Goal: Information Seeking & Learning: Learn about a topic

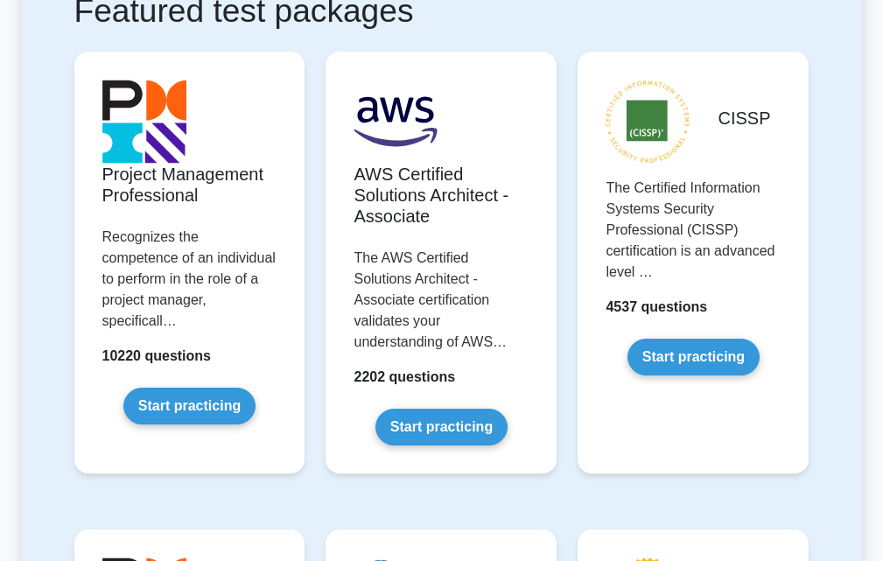
scroll to position [308, 0]
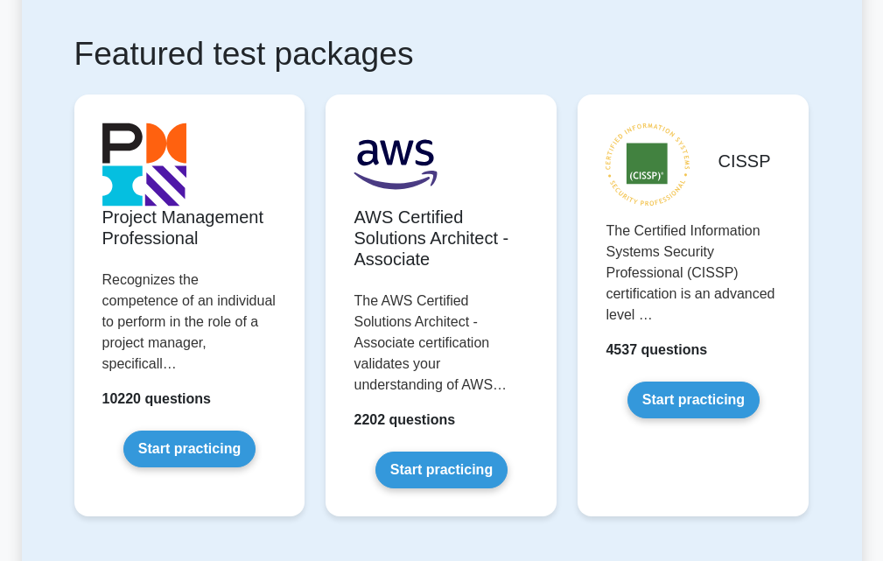
drag, startPoint x: 887, startPoint y: 31, endPoint x: 895, endPoint y: 57, distance: 26.6
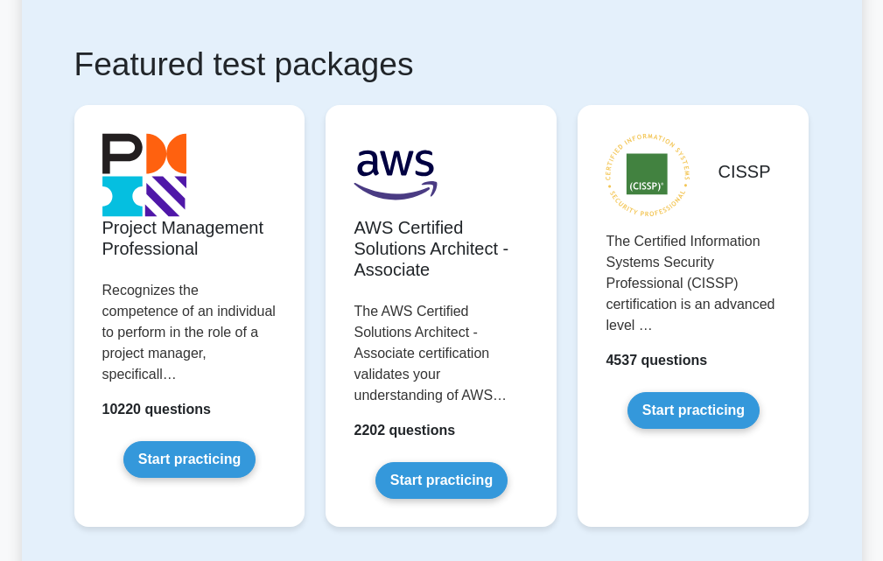
scroll to position [0, 0]
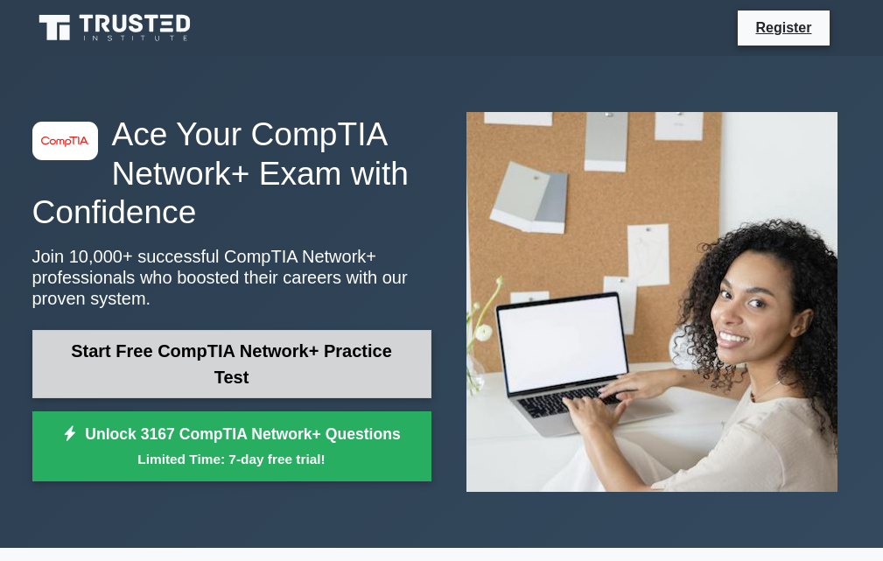
click at [179, 358] on link "Start Free CompTIA Network+ Practice Test" at bounding box center [231, 364] width 399 height 68
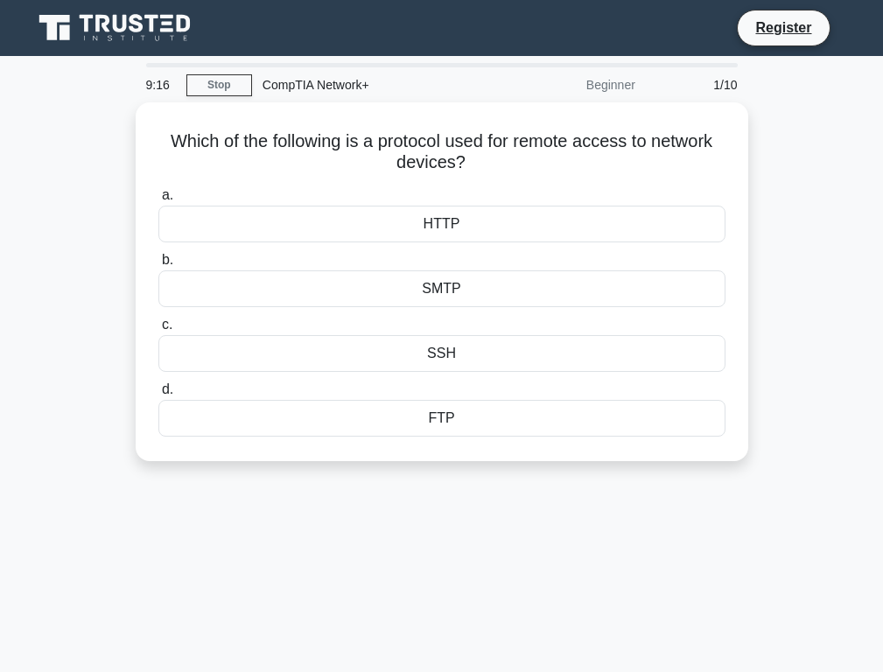
drag, startPoint x: 142, startPoint y: 667, endPoint x: 324, endPoint y: 29, distance: 663.1
click at [324, 29] on div "Register" at bounding box center [532, 28] width 637 height 37
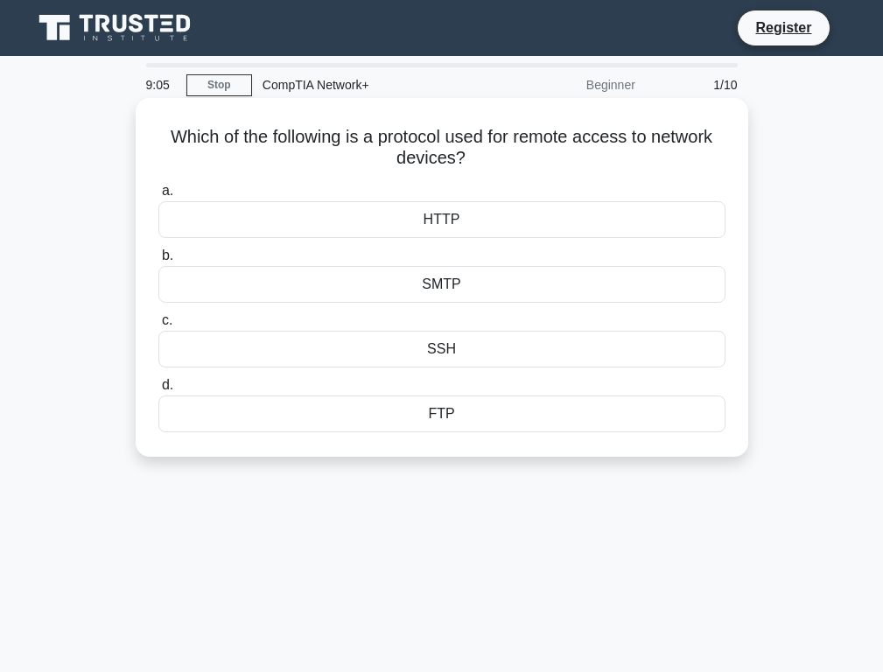
click at [471, 213] on div "HTTP" at bounding box center [441, 219] width 567 height 37
click at [158, 197] on input "a. HTTP" at bounding box center [158, 190] width 0 height 11
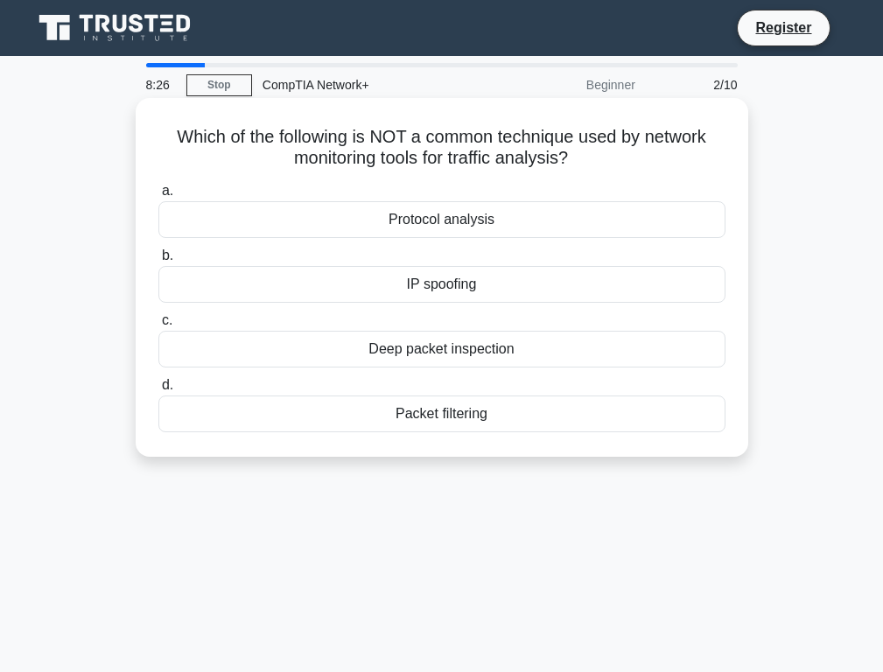
click at [447, 409] on div "Packet filtering" at bounding box center [441, 413] width 567 height 37
click at [158, 391] on input "d. Packet filtering" at bounding box center [158, 385] width 0 height 11
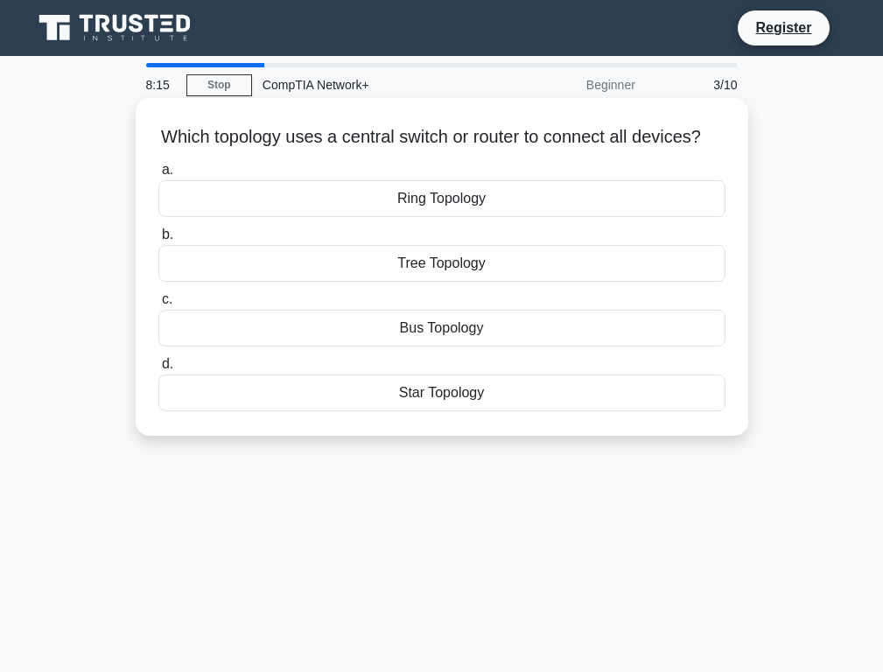
click at [454, 411] on div "Star Topology" at bounding box center [441, 392] width 567 height 37
click at [158, 370] on input "d. Star Topology" at bounding box center [158, 364] width 0 height 11
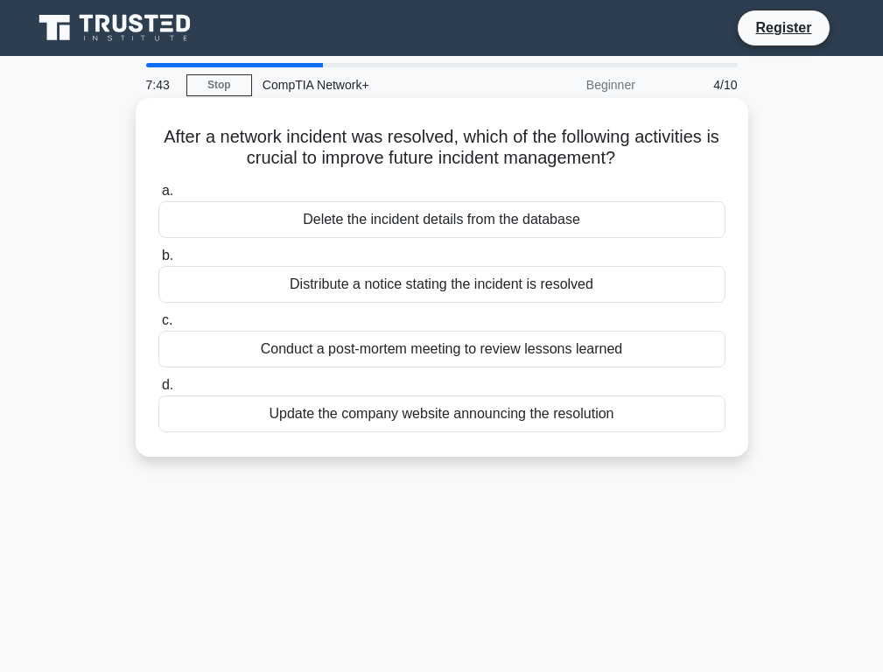
click at [435, 412] on div "Update the company website announcing the resolution" at bounding box center [441, 413] width 567 height 37
click at [158, 391] on input "d. Update the company website announcing the resolution" at bounding box center [158, 385] width 0 height 11
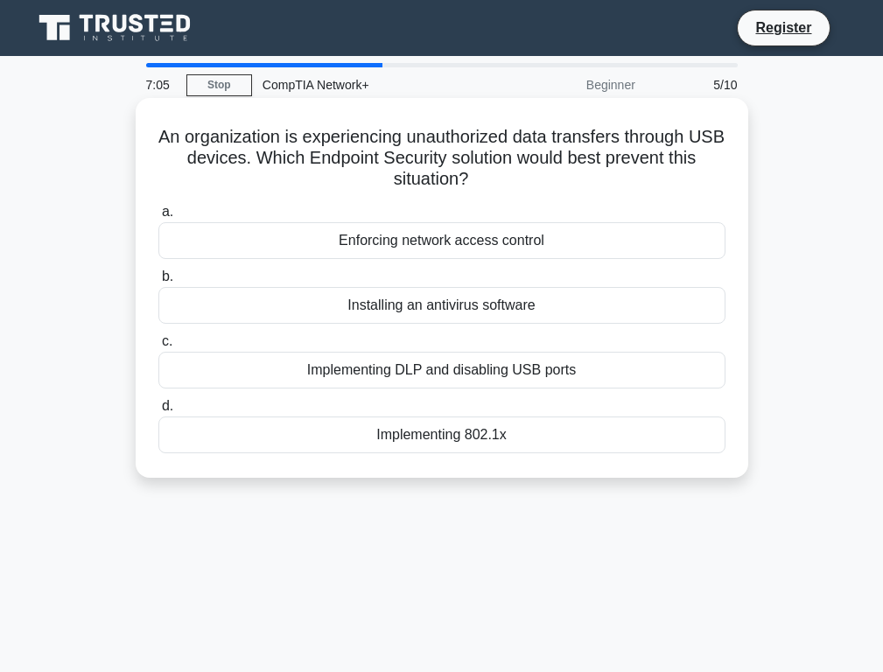
click at [403, 311] on div "Installing an antivirus software" at bounding box center [441, 305] width 567 height 37
click at [158, 283] on input "b. Installing an antivirus software" at bounding box center [158, 276] width 0 height 11
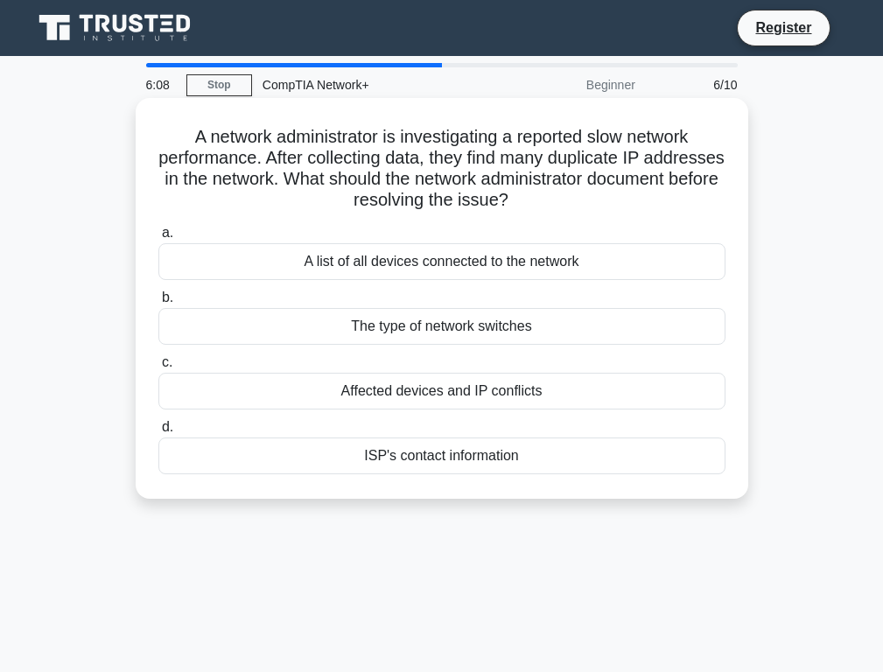
click at [433, 329] on div "The type of network switches" at bounding box center [441, 326] width 567 height 37
click at [158, 304] on input "b. The type of network switches" at bounding box center [158, 297] width 0 height 11
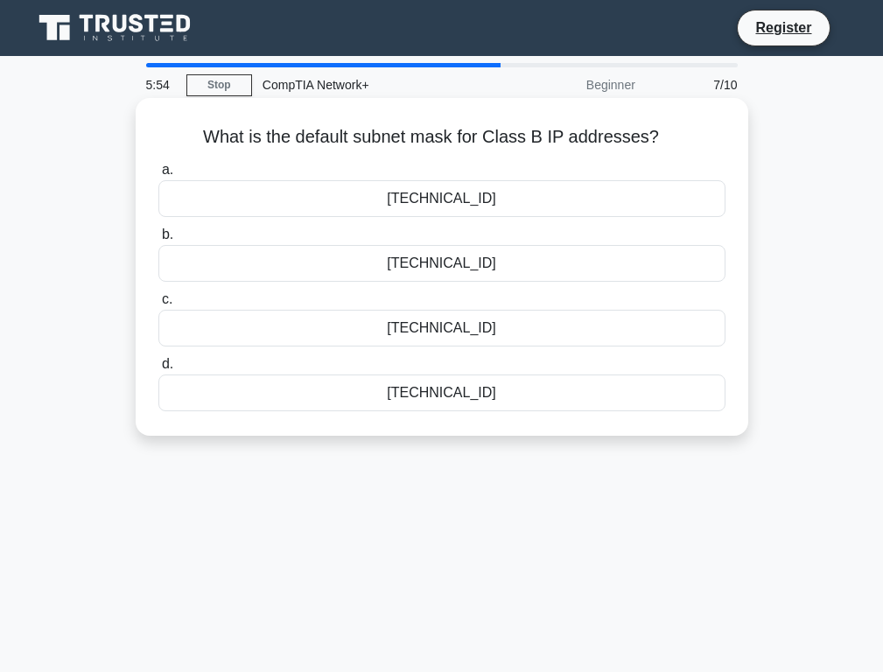
click at [422, 199] on div "255.255.0.0" at bounding box center [441, 198] width 567 height 37
click at [158, 176] on input "a. 255.255.0.0" at bounding box center [158, 169] width 0 height 11
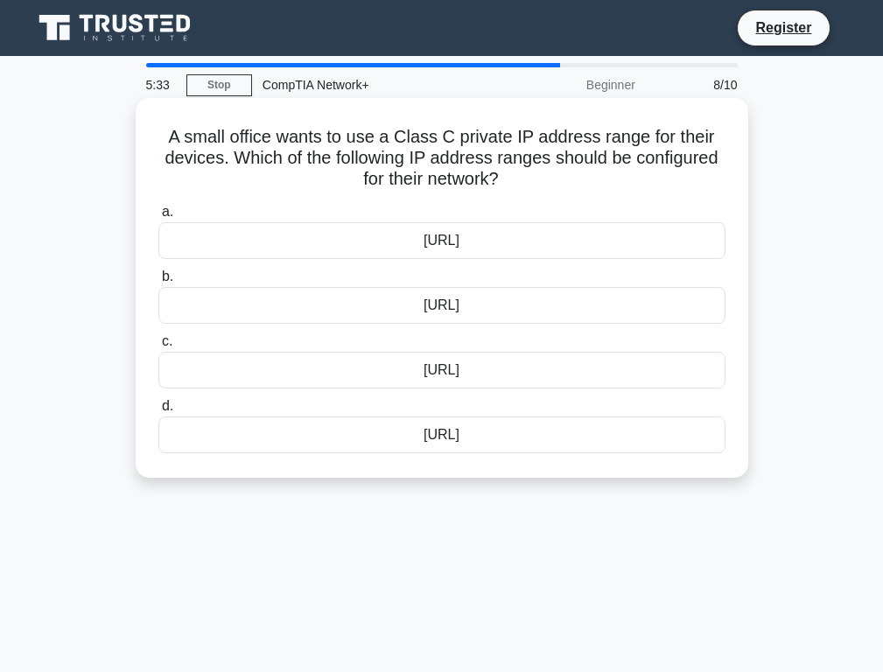
click at [425, 303] on div "192.168.0.0/16" at bounding box center [441, 305] width 567 height 37
click at [158, 283] on input "b. 192.168.0.0/16" at bounding box center [158, 276] width 0 height 11
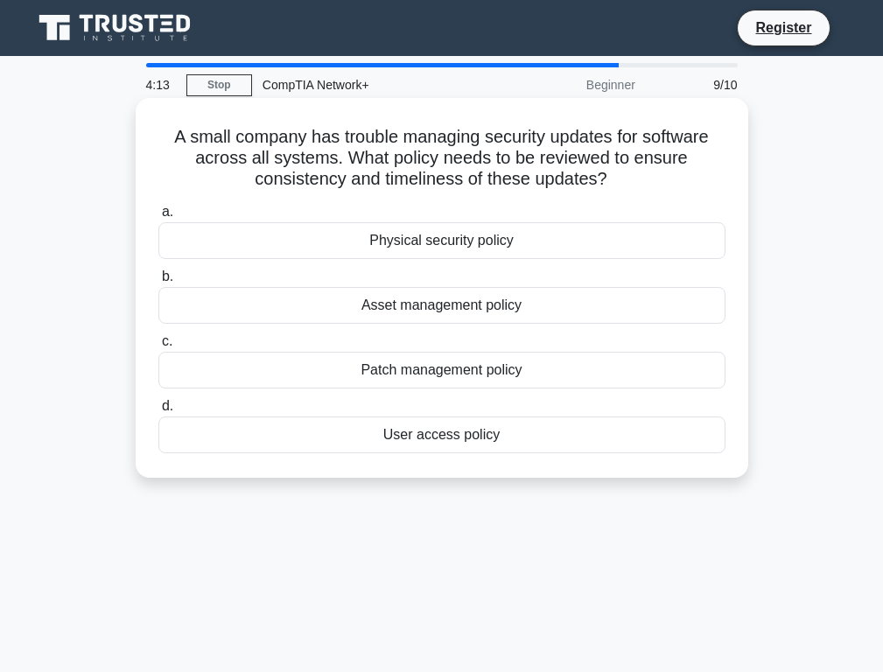
click at [443, 311] on div "Asset management policy" at bounding box center [441, 305] width 567 height 37
click at [158, 283] on input "b. Asset management policy" at bounding box center [158, 276] width 0 height 11
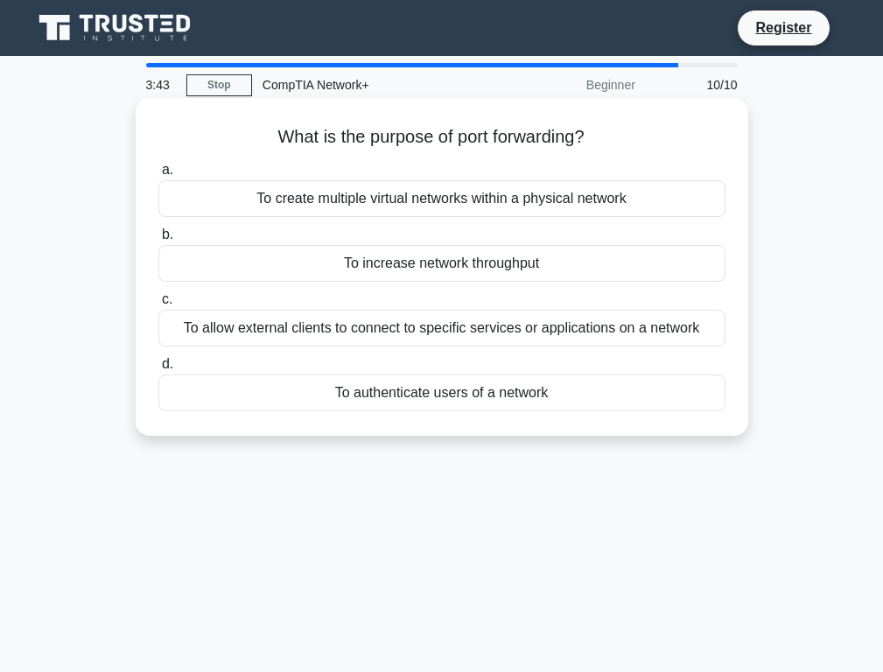
click at [400, 327] on div "To allow external clients to connect to specific services or applications on a …" at bounding box center [441, 328] width 567 height 37
click at [158, 305] on input "c. To allow external clients to connect to specific services or applications on…" at bounding box center [158, 299] width 0 height 11
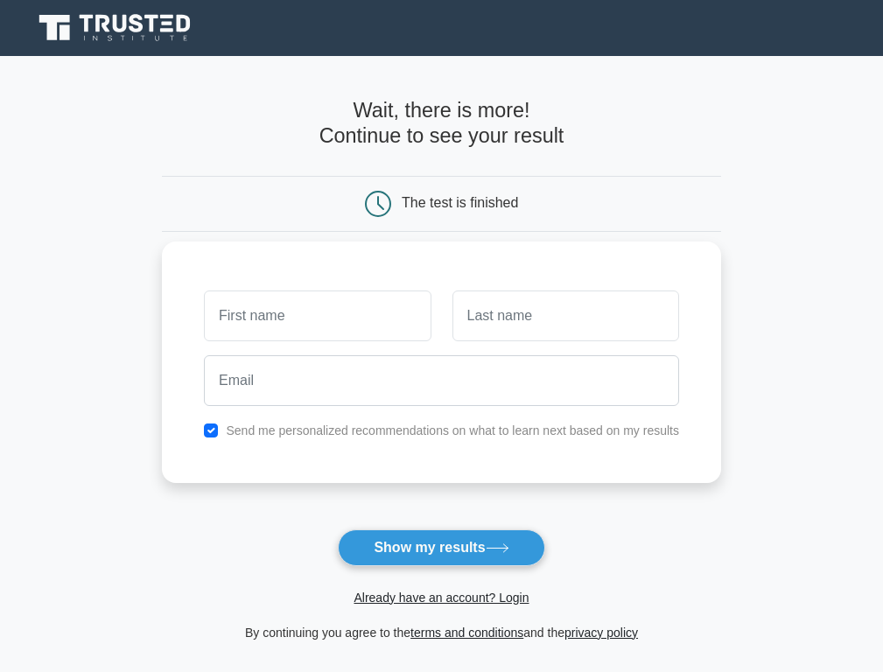
click at [367, 323] on input "text" at bounding box center [317, 315] width 227 height 51
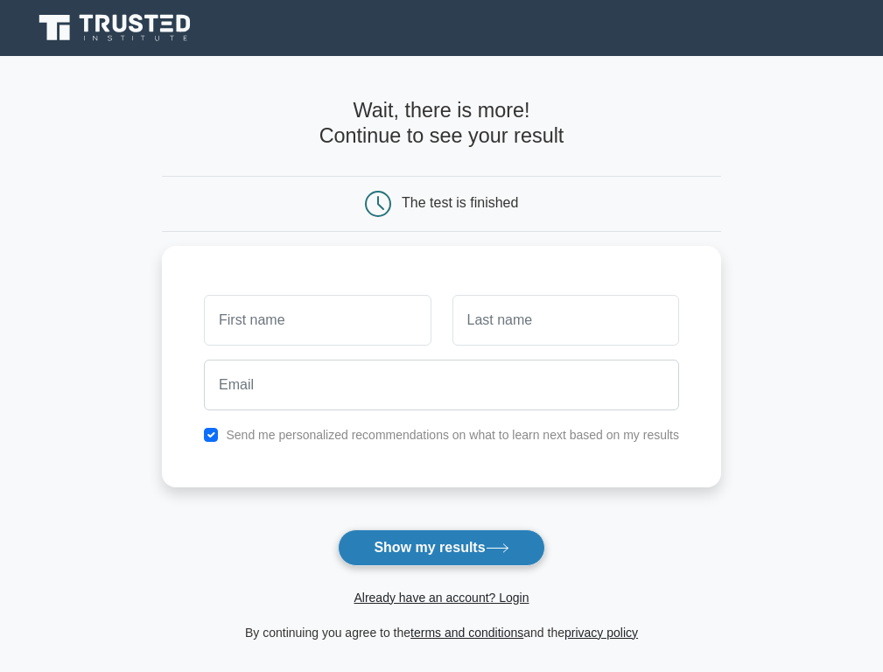
click at [417, 548] on button "Show my results" at bounding box center [441, 547] width 206 height 37
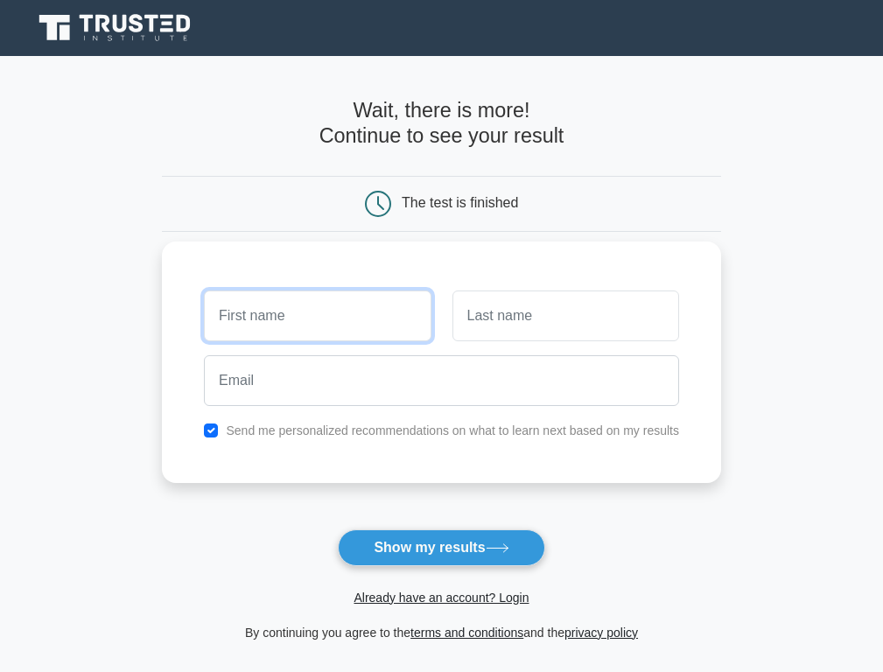
click at [297, 332] on input "text" at bounding box center [317, 315] width 227 height 51
click at [307, 325] on input "text" at bounding box center [317, 315] width 227 height 51
type input "isaya"
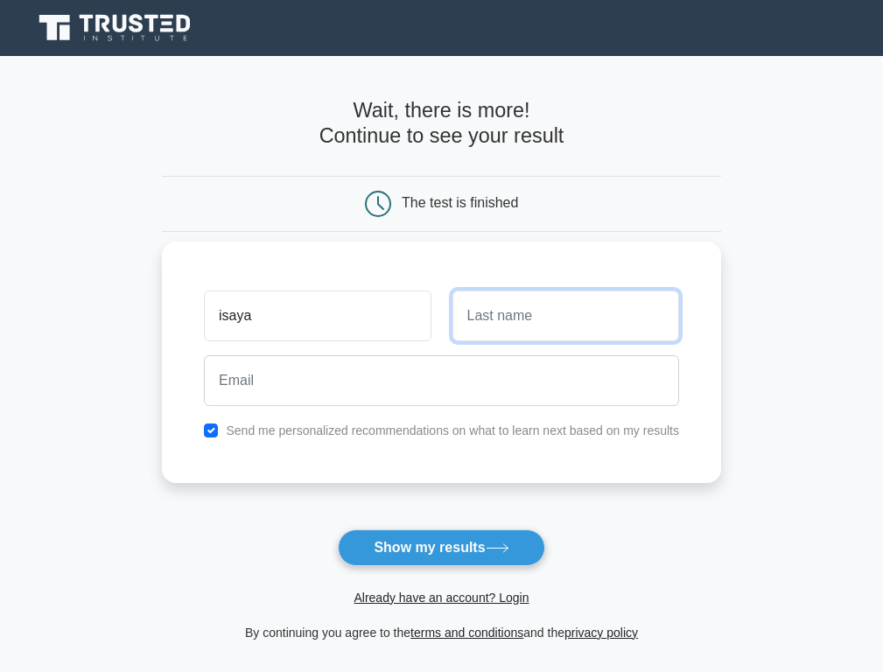
click at [459, 311] on input "text" at bounding box center [565, 315] width 227 height 51
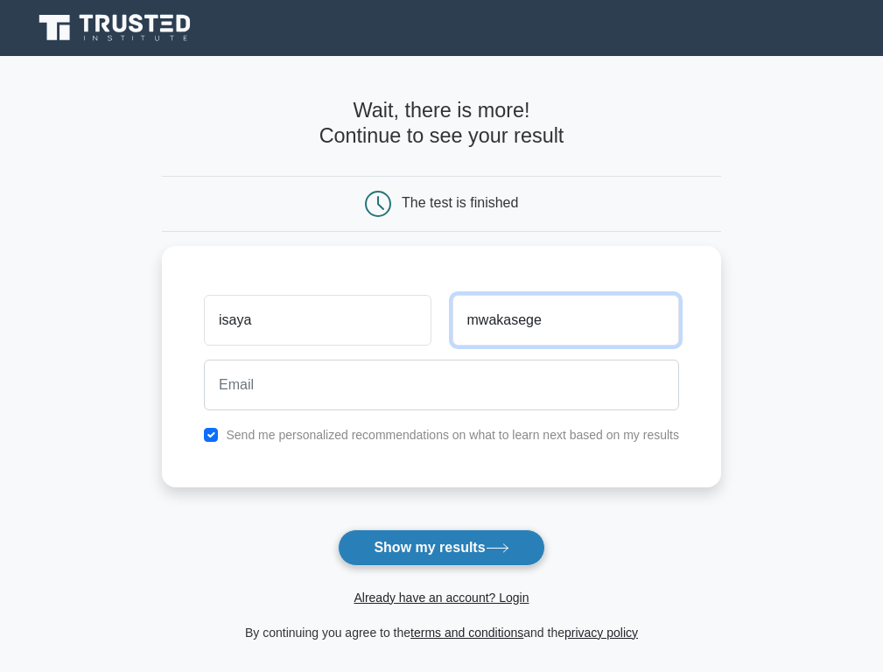
type input "mwakasege"
click at [464, 548] on button "Show my results" at bounding box center [441, 547] width 206 height 37
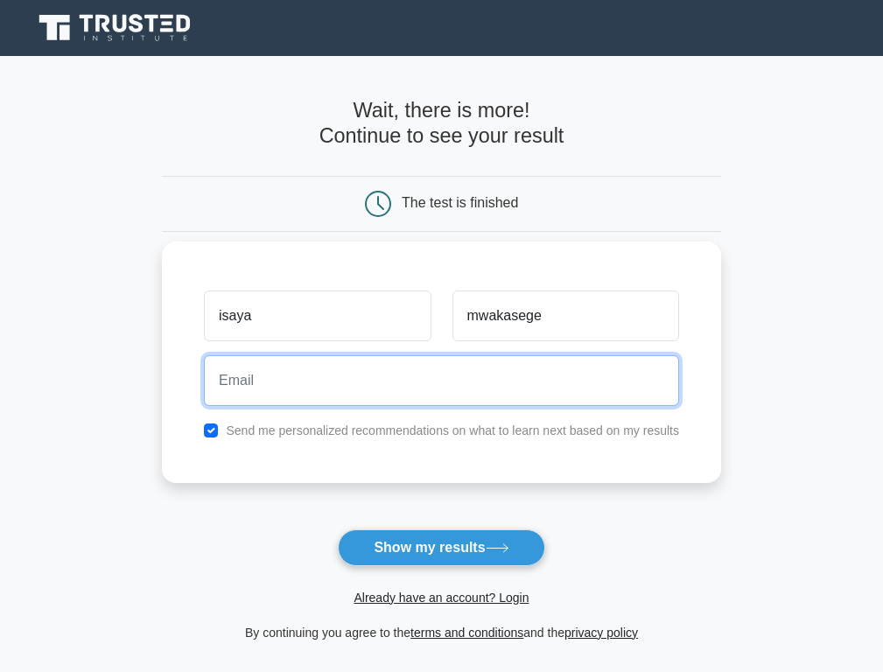
click at [434, 387] on input "email" at bounding box center [441, 380] width 475 height 51
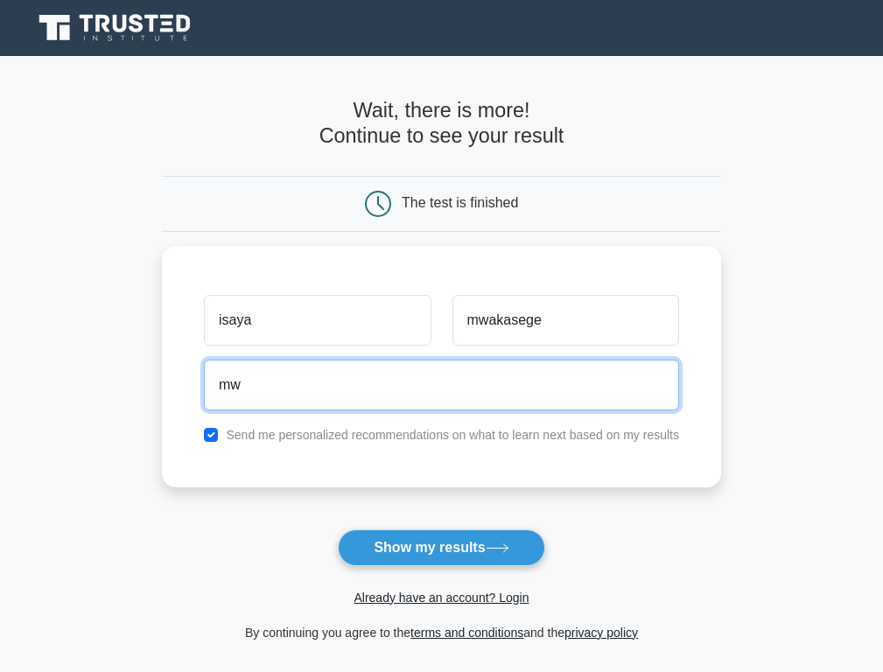
type input "m"
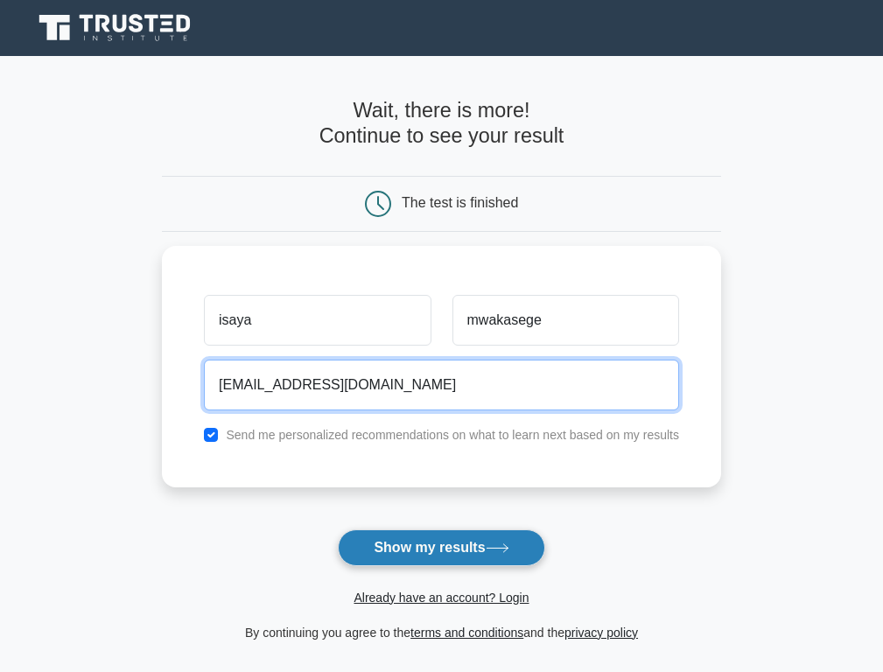
type input "isayamwakasege66@gmail.com"
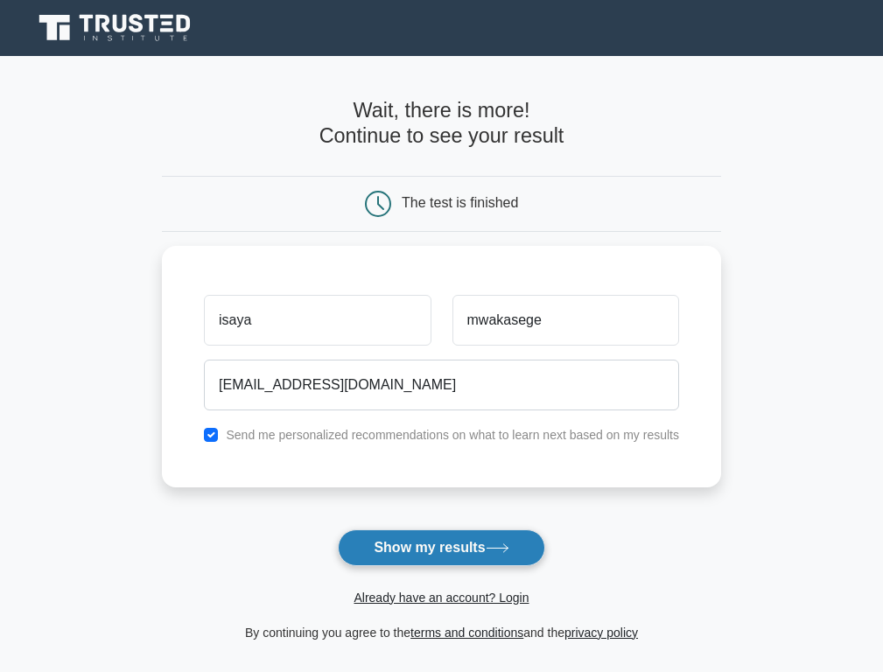
click at [417, 547] on button "Show my results" at bounding box center [441, 547] width 206 height 37
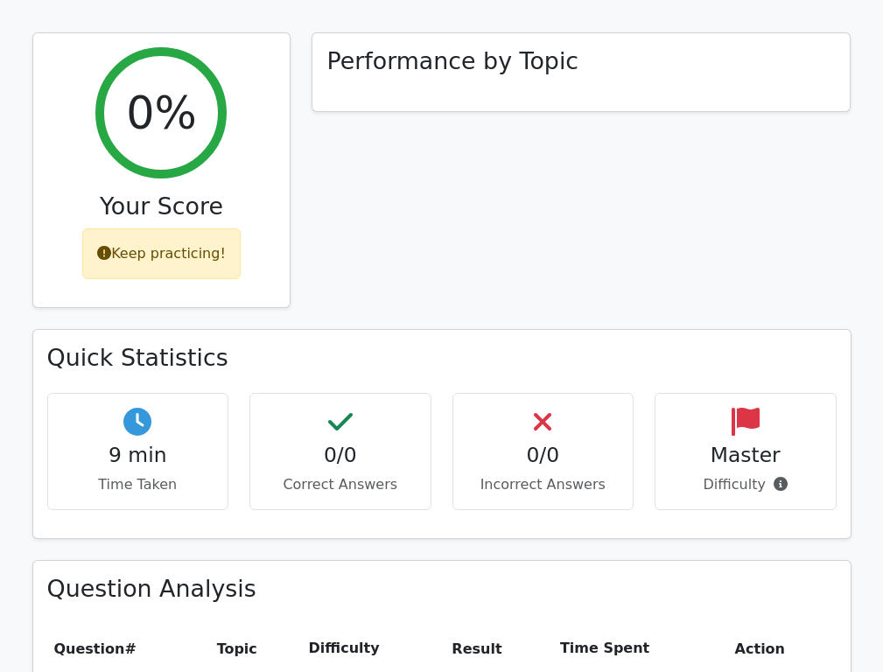
scroll to position [706, 0]
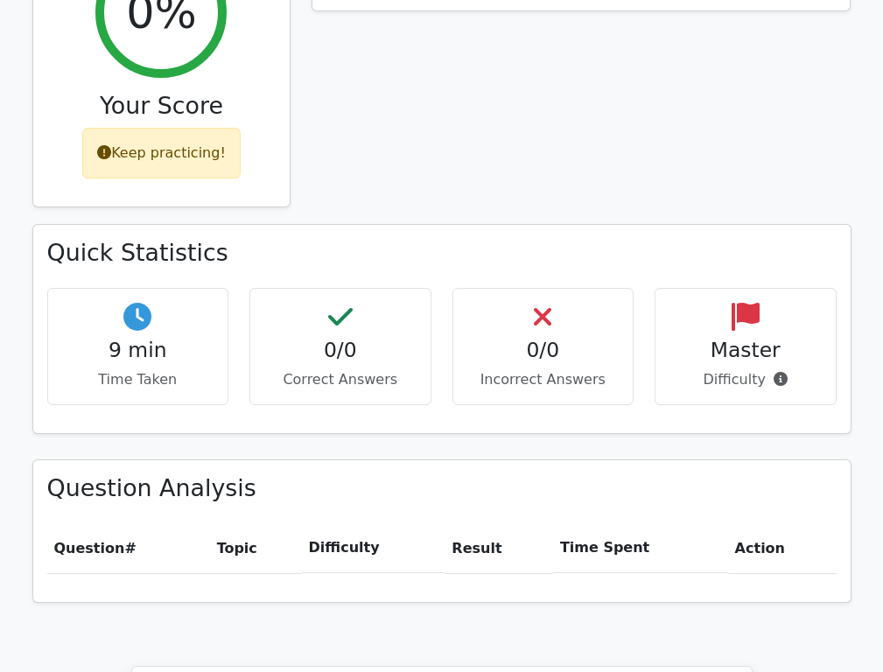
click at [149, 323] on div "9 min Time Taken" at bounding box center [138, 346] width 182 height 117
click at [299, 338] on h4 "0/0" at bounding box center [340, 350] width 152 height 24
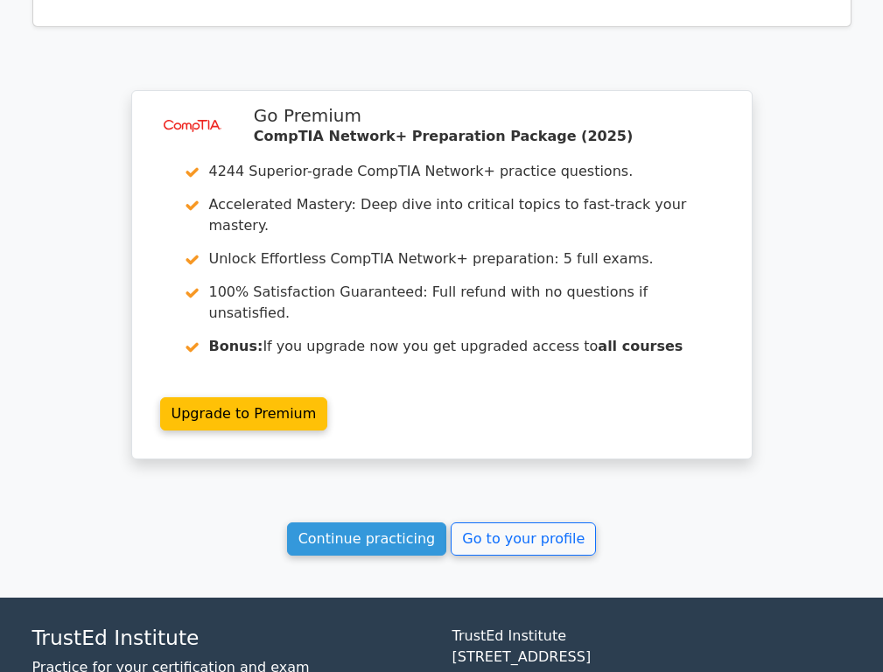
scroll to position [1287, 0]
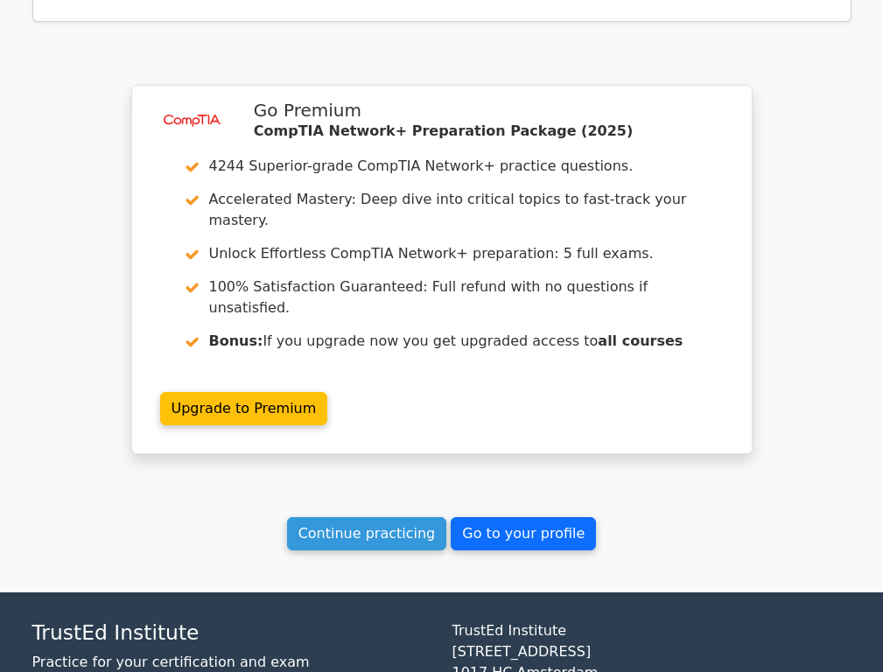
click at [485, 517] on link "Go to your profile" at bounding box center [522, 533] width 145 height 33
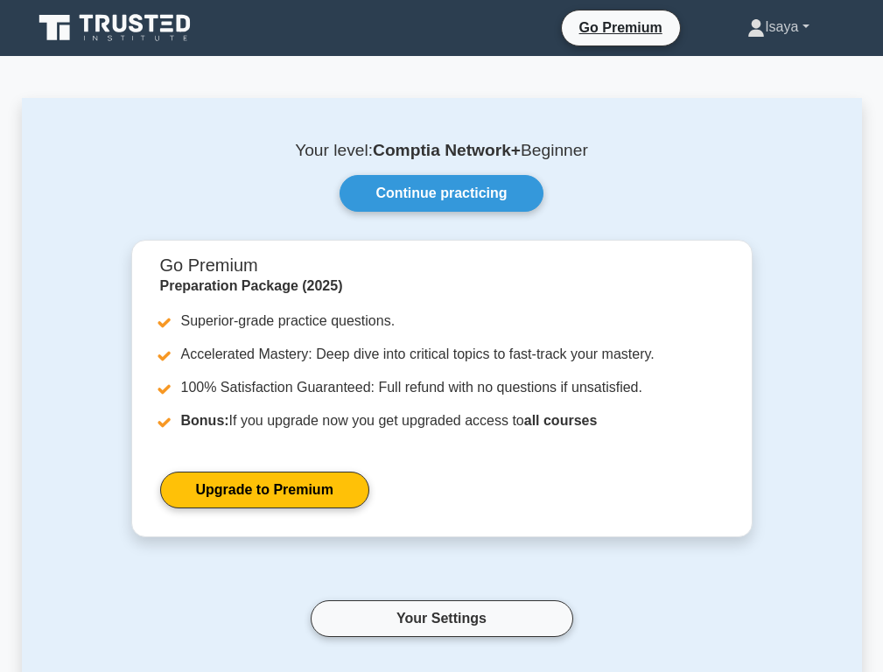
click at [806, 27] on link "Isaya" at bounding box center [777, 27] width 145 height 35
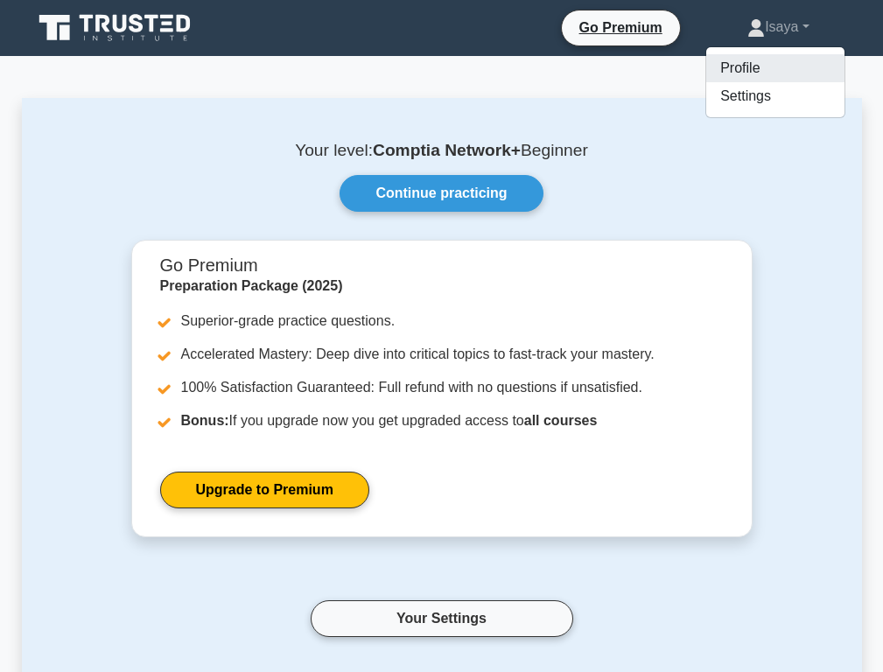
click at [737, 72] on link "Profile" at bounding box center [775, 68] width 138 height 28
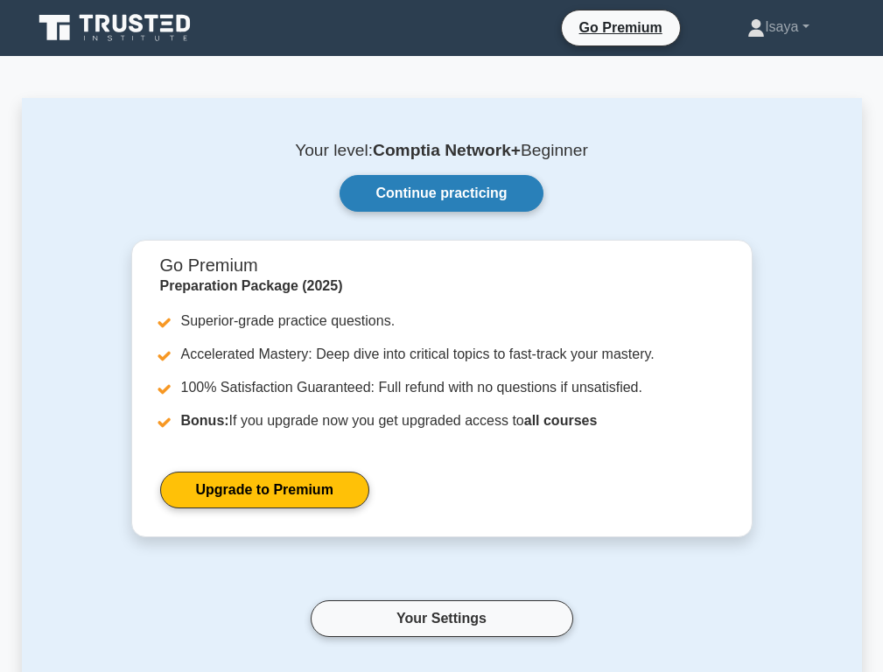
click at [449, 192] on link "Continue practicing" at bounding box center [440, 193] width 203 height 37
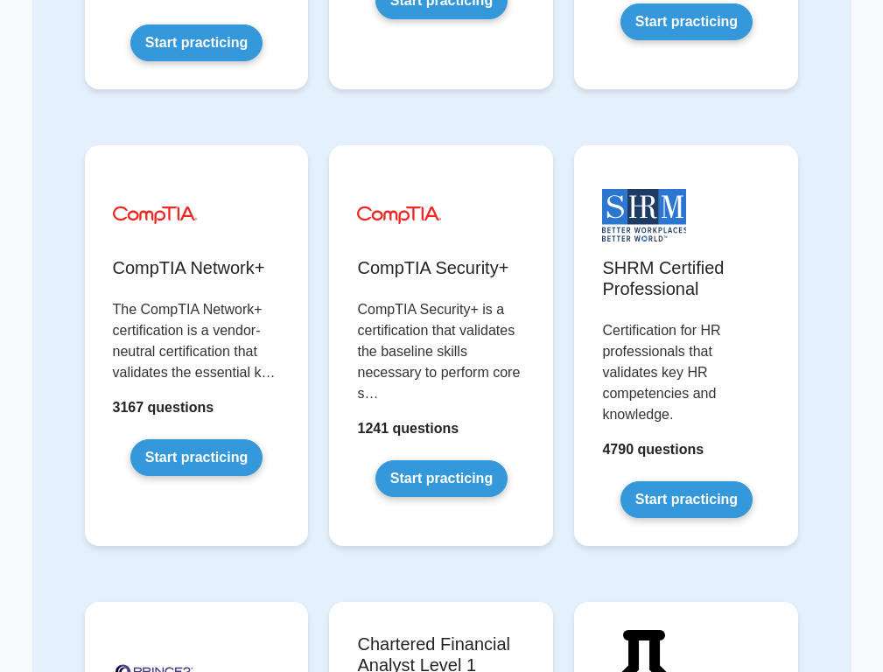
scroll to position [3897, 0]
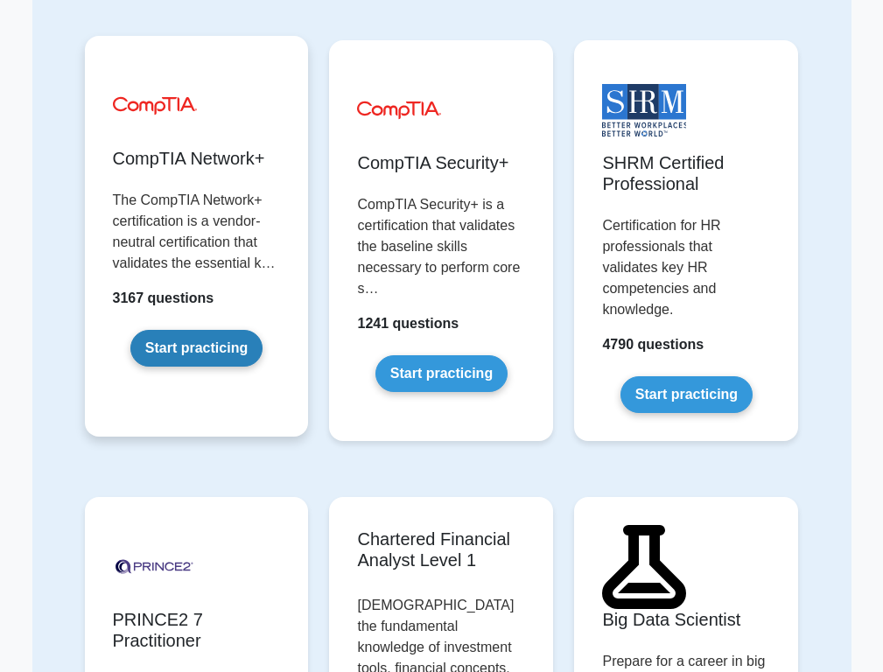
click at [179, 330] on link "Start practicing" at bounding box center [196, 348] width 132 height 37
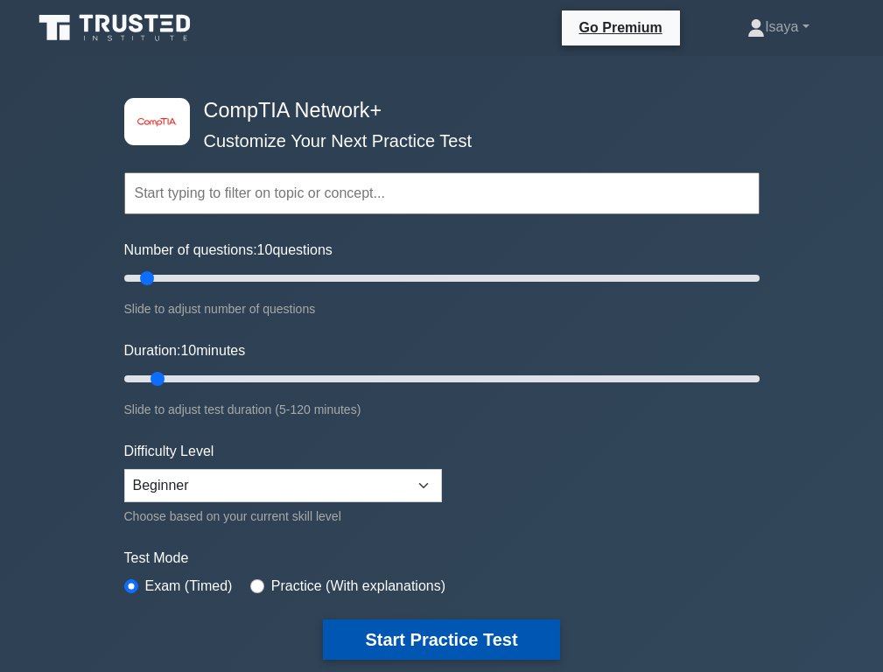
click at [459, 635] on button "Start Practice Test" at bounding box center [441, 639] width 236 height 40
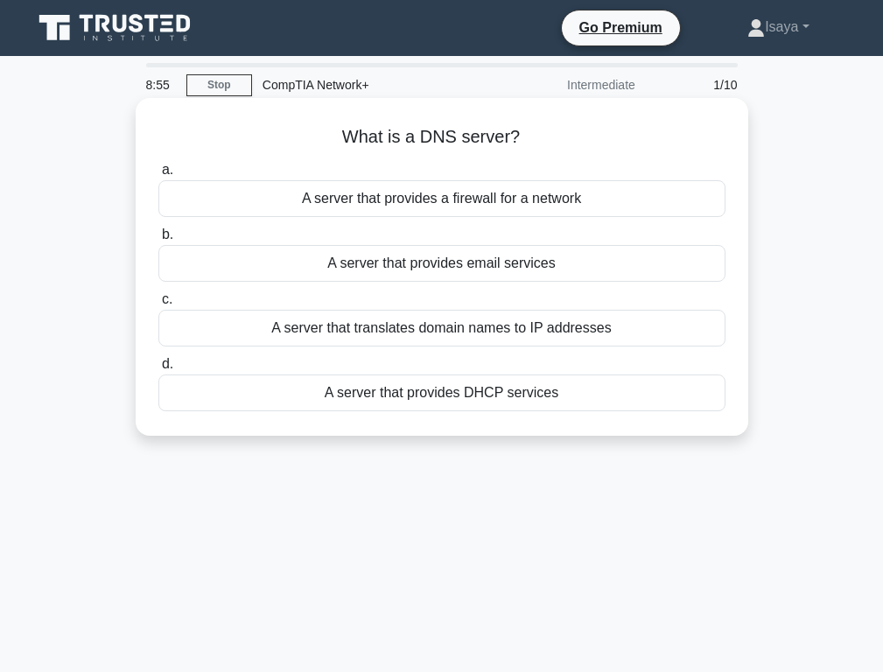
click at [349, 339] on div "A server that translates domain names to IP addresses" at bounding box center [441, 328] width 567 height 37
click at [158, 305] on input "c. A server that translates domain names to IP addresses" at bounding box center [158, 299] width 0 height 11
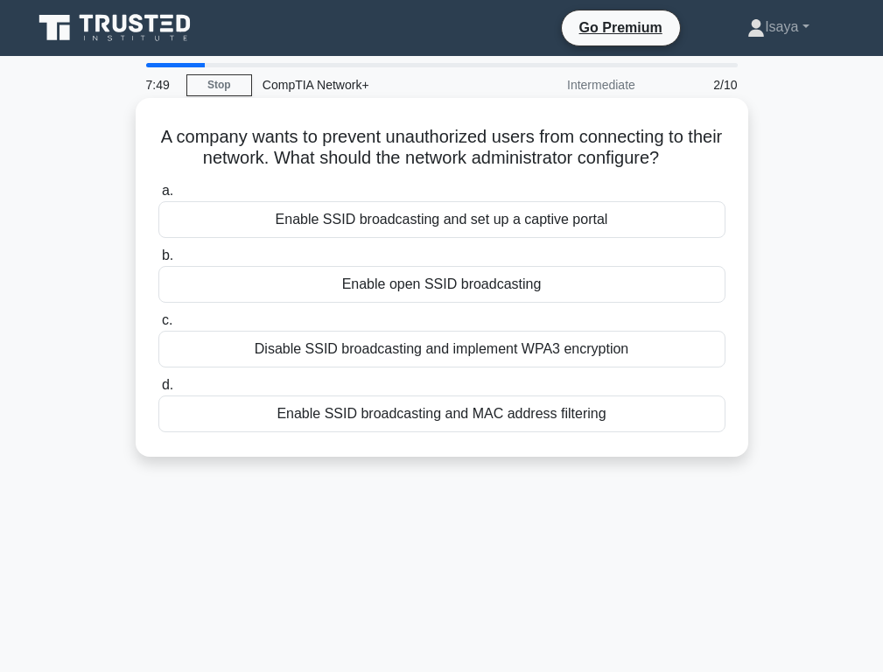
click at [402, 219] on div "Enable SSID broadcasting and set up a captive portal" at bounding box center [441, 219] width 567 height 37
click at [158, 197] on input "a. Enable SSID broadcasting and set up a captive portal" at bounding box center [158, 190] width 0 height 11
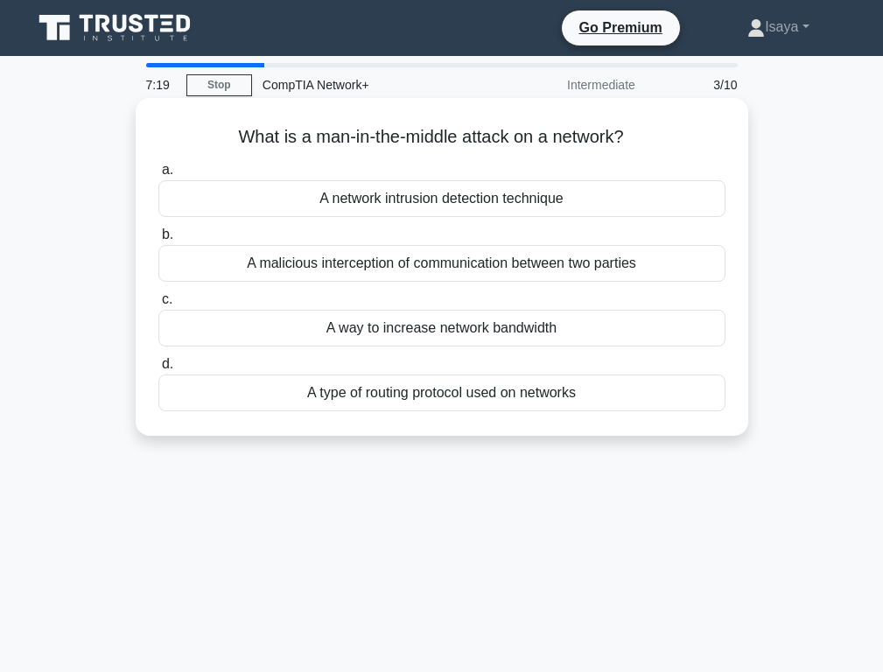
click at [363, 269] on div "A malicious interception of communication between two parties" at bounding box center [441, 263] width 567 height 37
click at [158, 241] on input "b. A malicious interception of communication between two parties" at bounding box center [158, 234] width 0 height 11
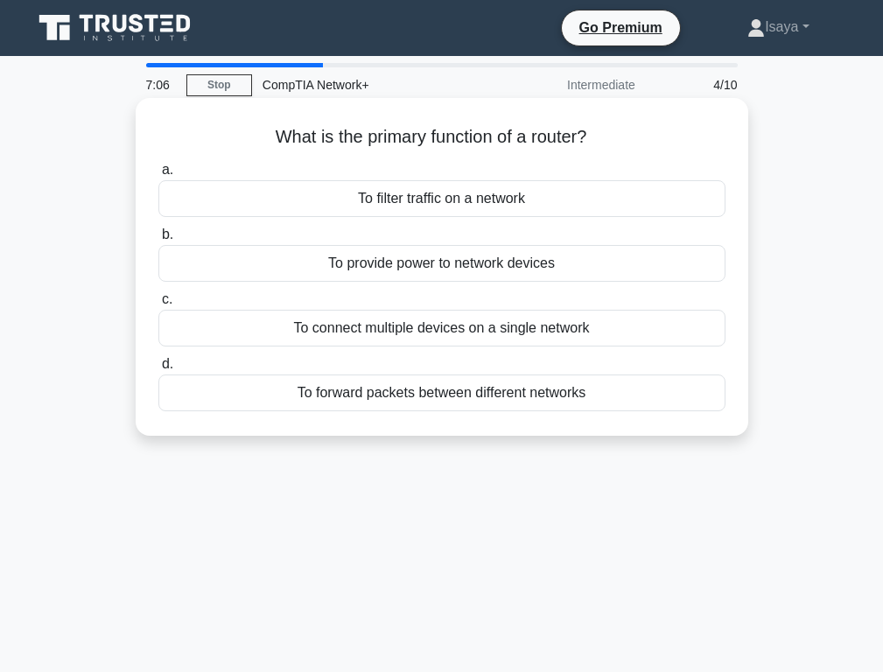
click at [409, 324] on div "To connect multiple devices on a single network" at bounding box center [441, 328] width 567 height 37
click at [158, 305] on input "c. To connect multiple devices on a single network" at bounding box center [158, 299] width 0 height 11
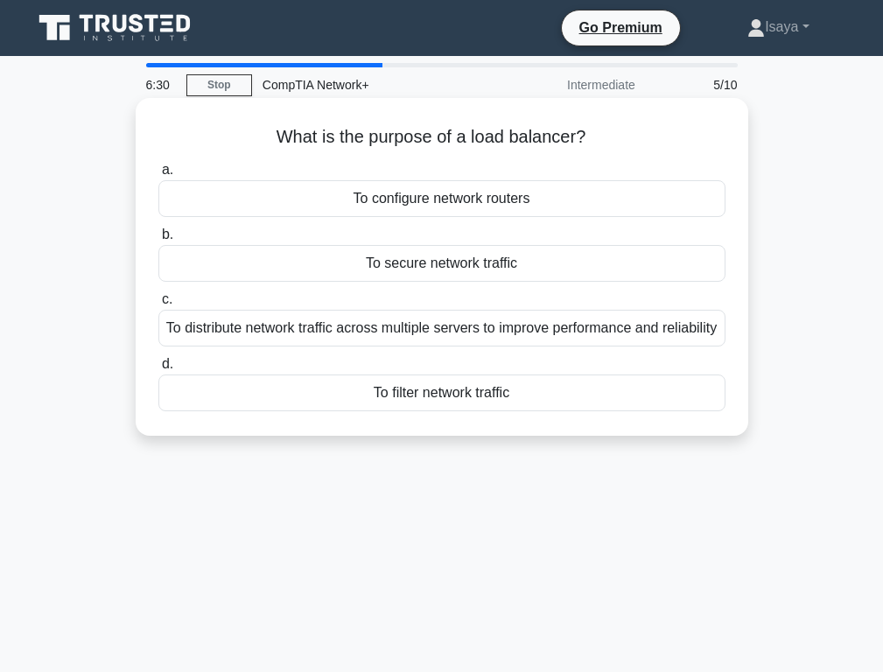
click at [468, 325] on div "To distribute network traffic across multiple servers to improve performance an…" at bounding box center [441, 328] width 567 height 37
click at [158, 305] on input "c. To distribute network traffic across multiple servers to improve performance…" at bounding box center [158, 299] width 0 height 11
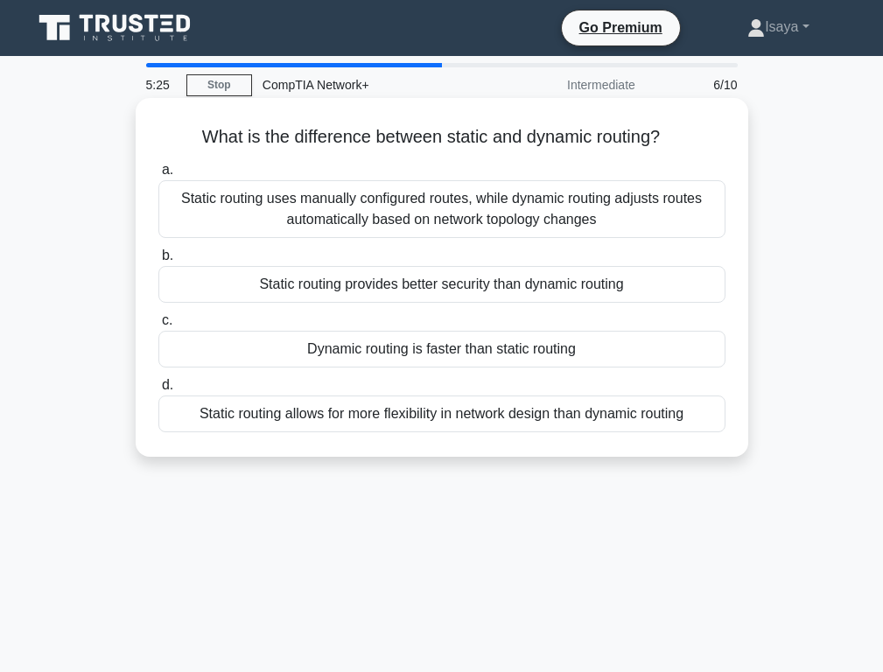
click at [426, 216] on div "Static routing uses manually configured routes, while dynamic routing adjusts r…" at bounding box center [441, 209] width 567 height 58
click at [158, 176] on input "a. Static routing uses manually configured routes, while dynamic routing adjust…" at bounding box center [158, 169] width 0 height 11
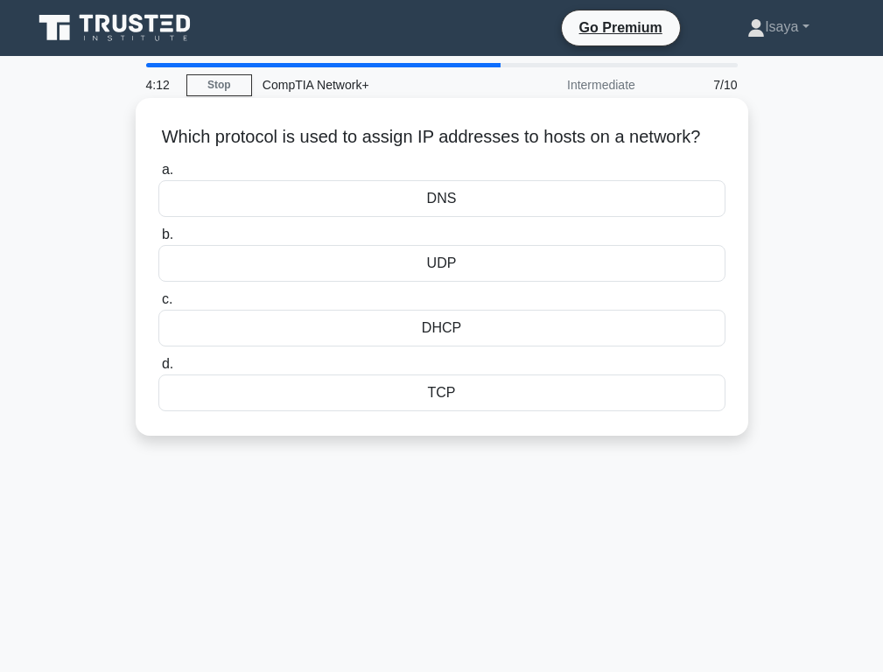
click at [481, 407] on div "TCP" at bounding box center [441, 392] width 567 height 37
click at [158, 370] on input "d. TCP" at bounding box center [158, 364] width 0 height 11
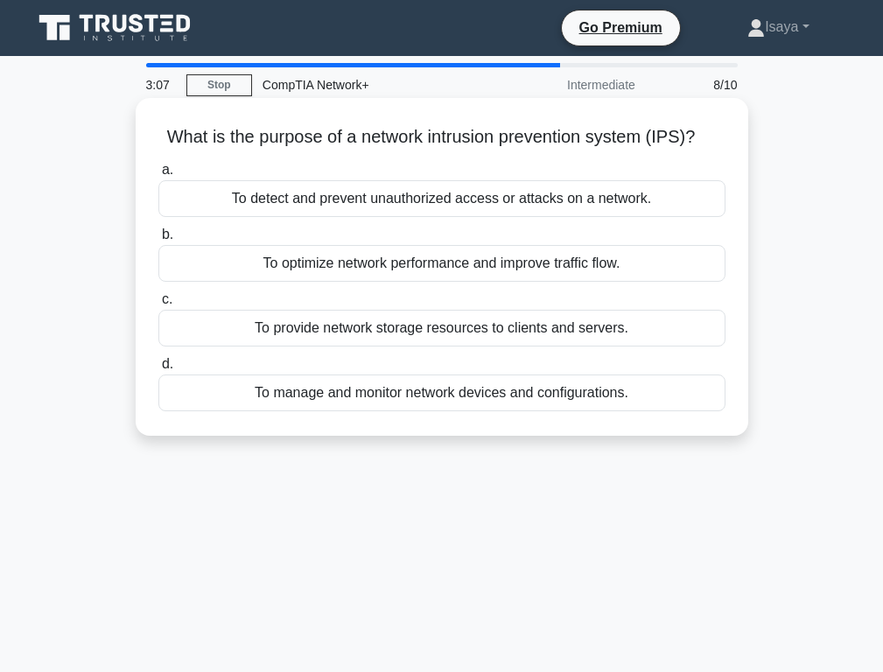
click at [350, 196] on div "To detect and prevent unauthorized access or attacks on a network." at bounding box center [441, 198] width 567 height 37
click at [158, 176] on input "a. To detect and prevent unauthorized access or attacks on a network." at bounding box center [158, 169] width 0 height 11
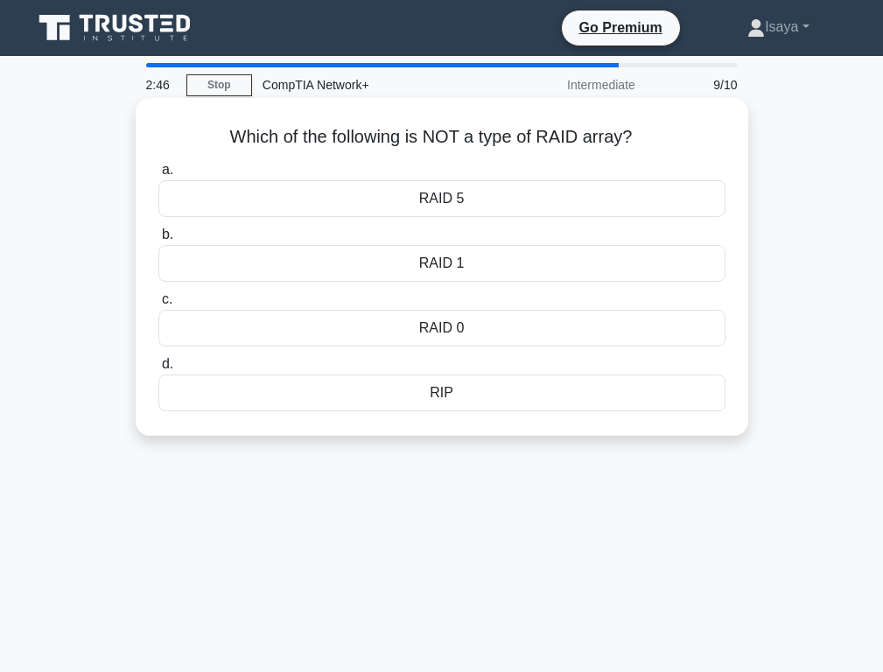
click at [446, 396] on div "RIP" at bounding box center [441, 392] width 567 height 37
click at [158, 370] on input "d. RIP" at bounding box center [158, 364] width 0 height 11
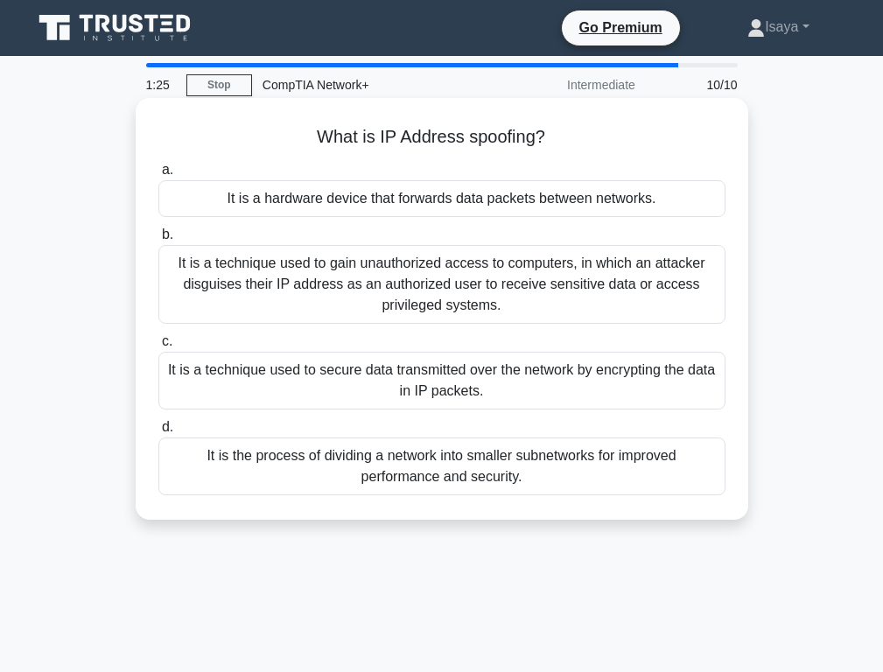
click at [374, 378] on div "It is a technique used to secure data transmitted over the network by encryptin…" at bounding box center [441, 381] width 567 height 58
click at [158, 347] on input "c. It is a technique used to secure data transmitted over the network by encryp…" at bounding box center [158, 341] width 0 height 11
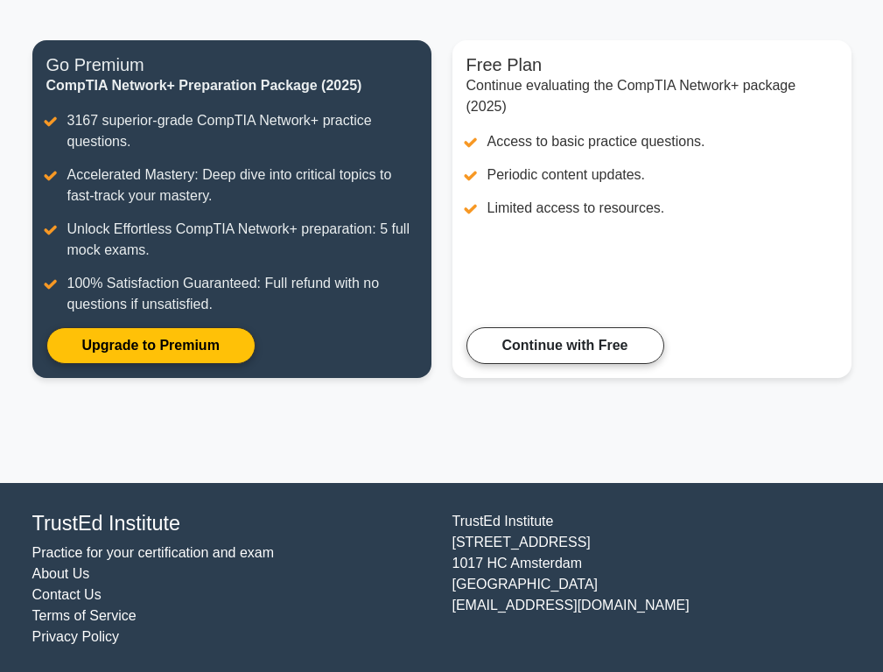
scroll to position [202, 0]
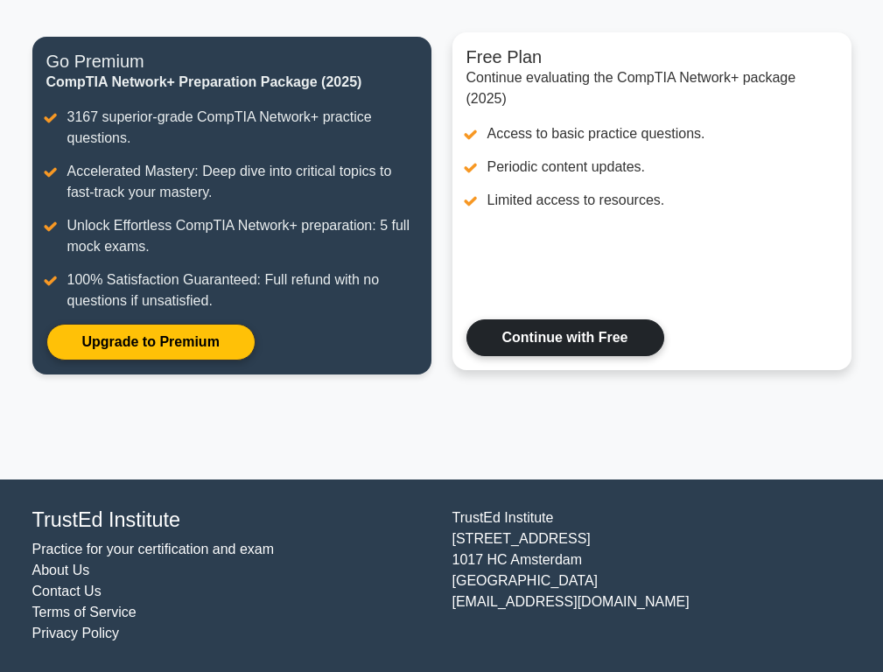
click at [536, 331] on link "Continue with Free" at bounding box center [565, 337] width 198 height 37
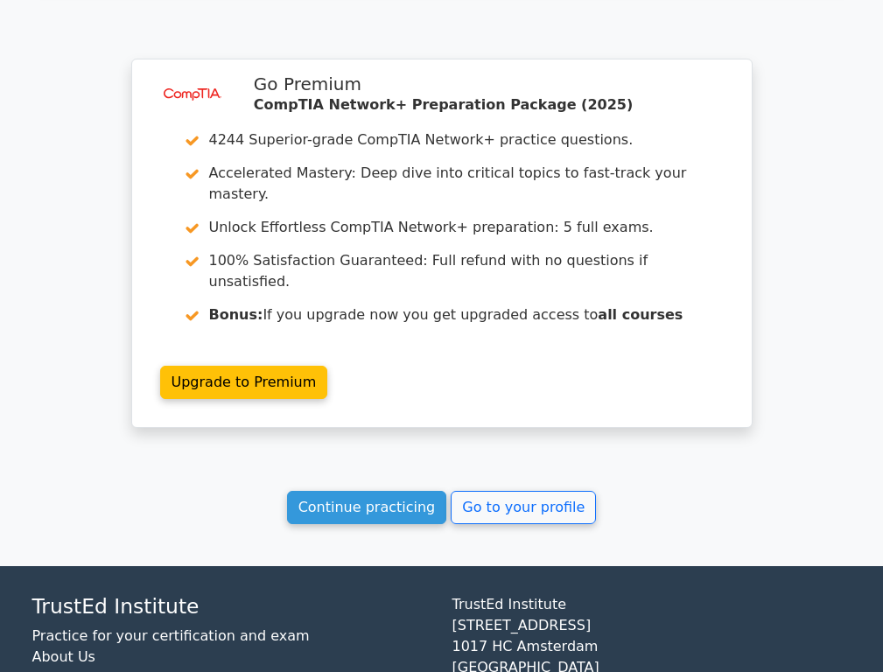
scroll to position [1326, 0]
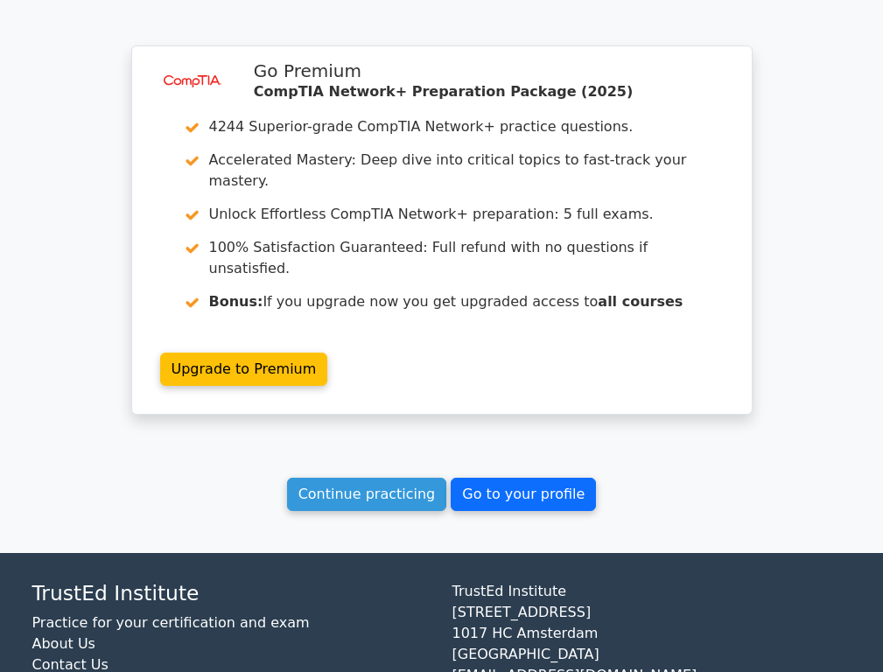
click at [489, 478] on link "Go to your profile" at bounding box center [522, 494] width 145 height 33
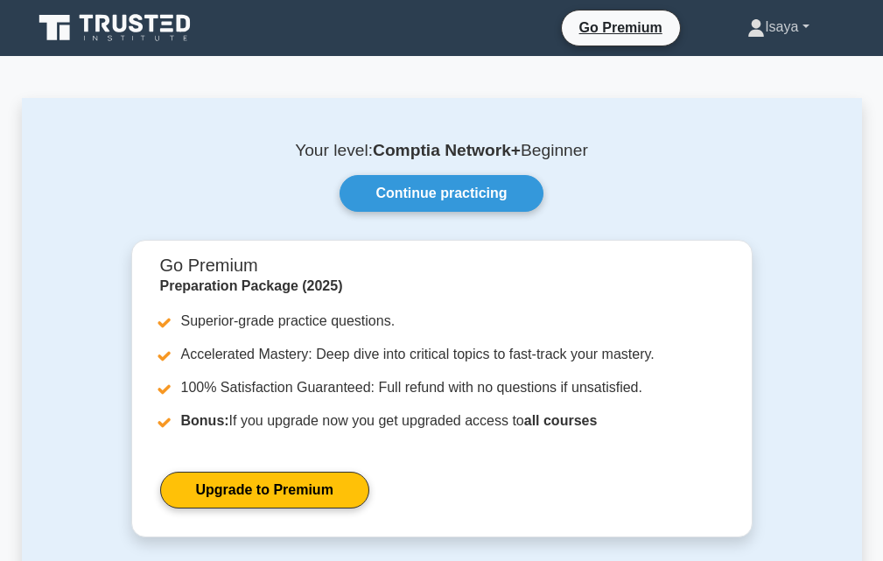
click at [770, 31] on link "Isaya" at bounding box center [777, 27] width 145 height 35
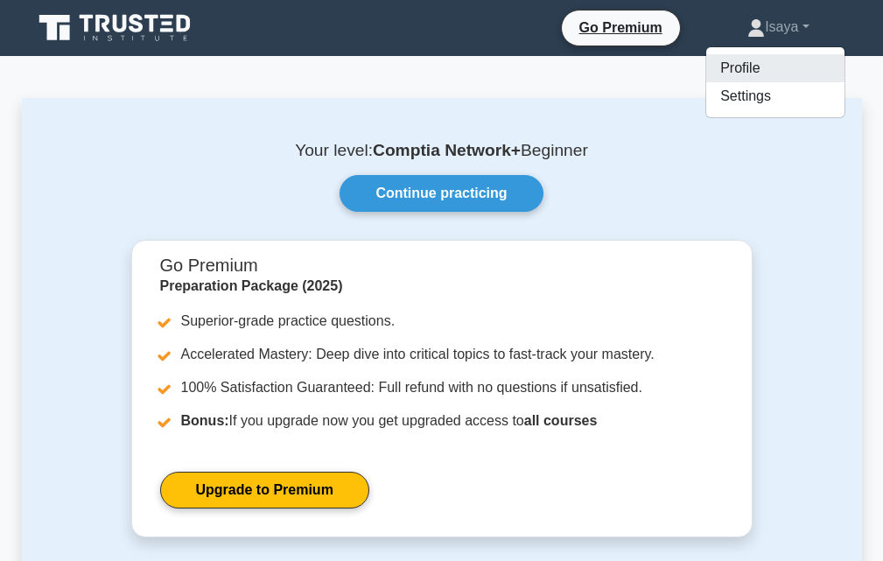
click at [758, 71] on link "Profile" at bounding box center [775, 68] width 138 height 28
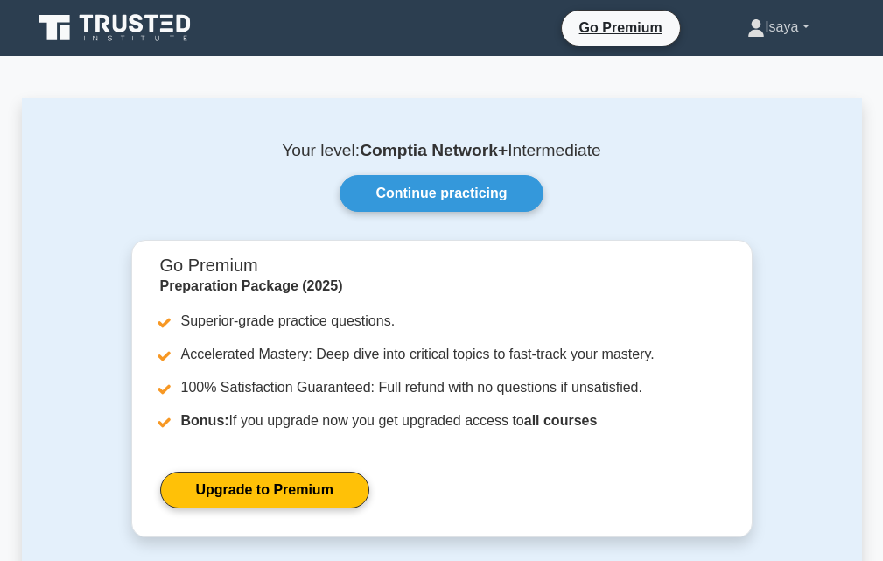
click at [791, 31] on link "Isaya" at bounding box center [777, 27] width 145 height 35
